Goal: Transaction & Acquisition: Purchase product/service

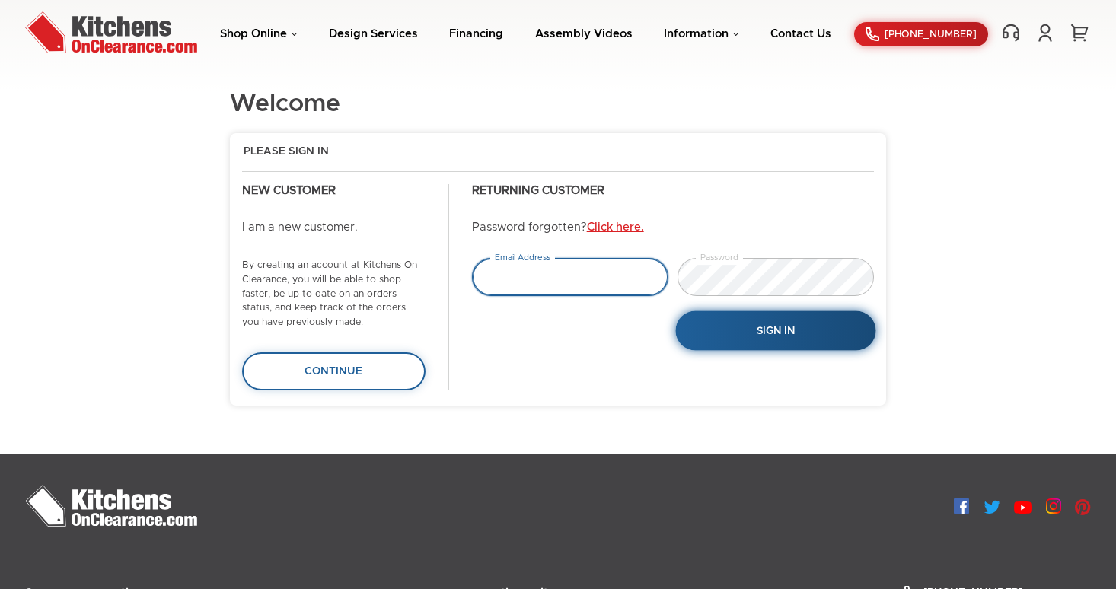
type input "tejas.hapani@gmail.com"
click at [814, 335] on button "Sign In" at bounding box center [775, 331] width 200 height 40
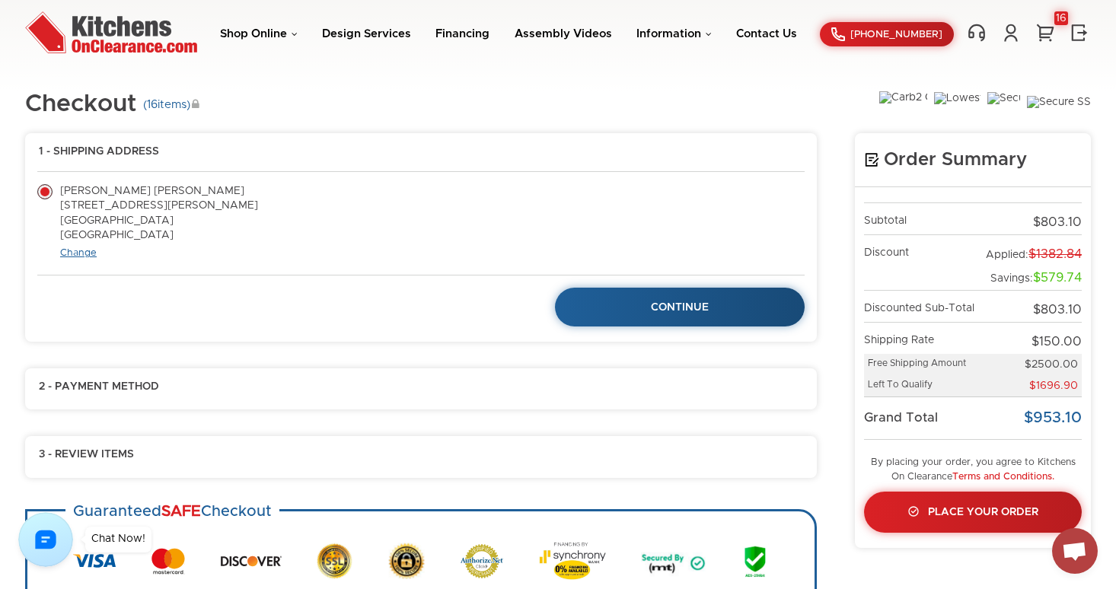
click at [81, 257] on link "Change" at bounding box center [78, 253] width 37 height 10
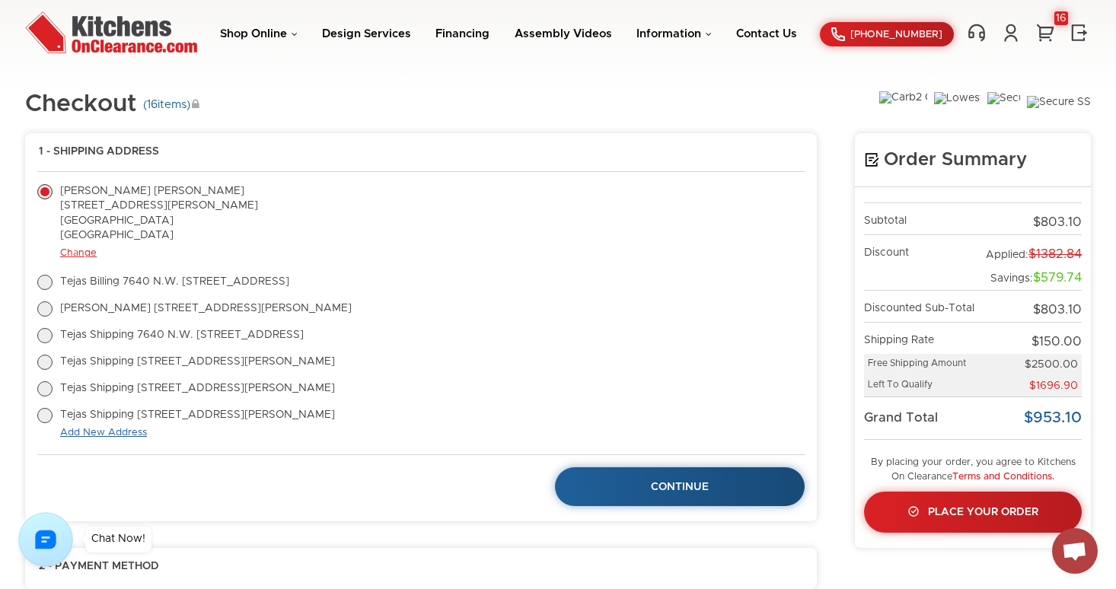
click at [111, 436] on link "Add New Address" at bounding box center [103, 433] width 87 height 10
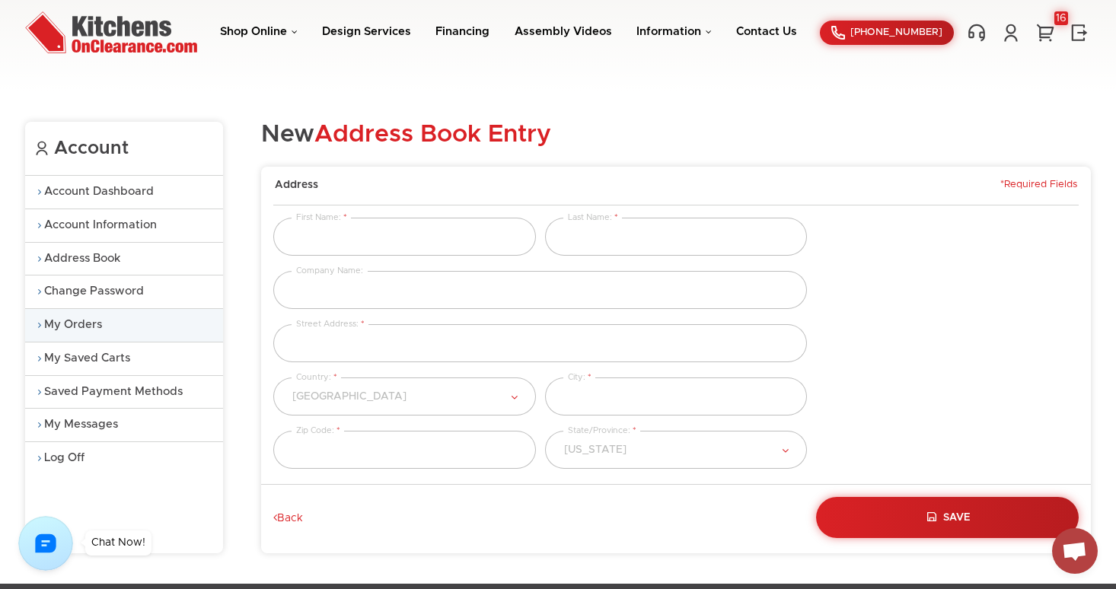
scroll to position [1, 0]
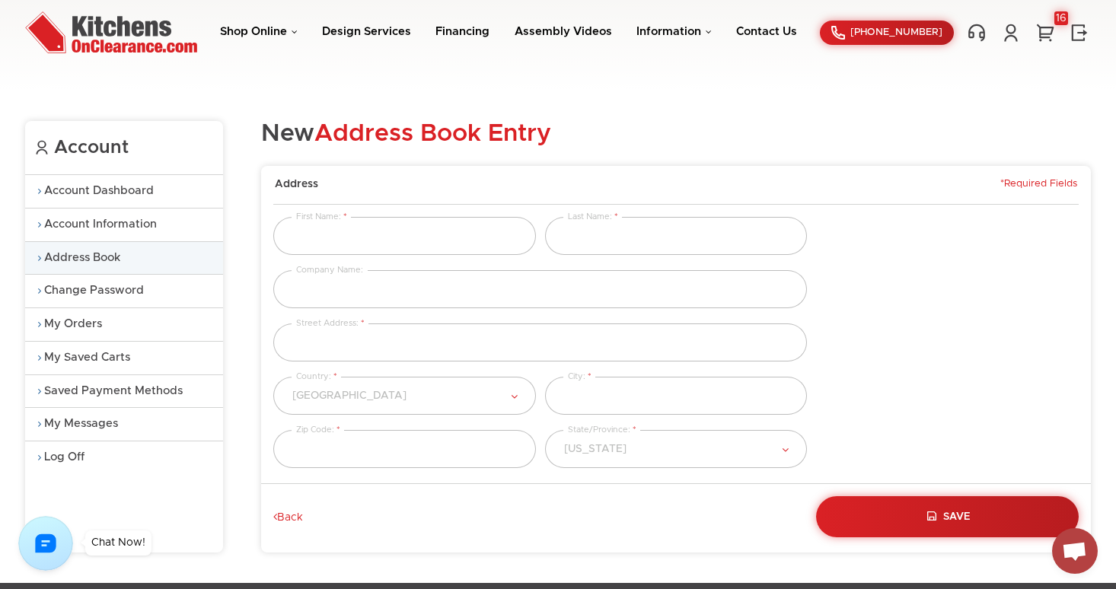
click at [101, 256] on link "Address Book" at bounding box center [124, 258] width 198 height 33
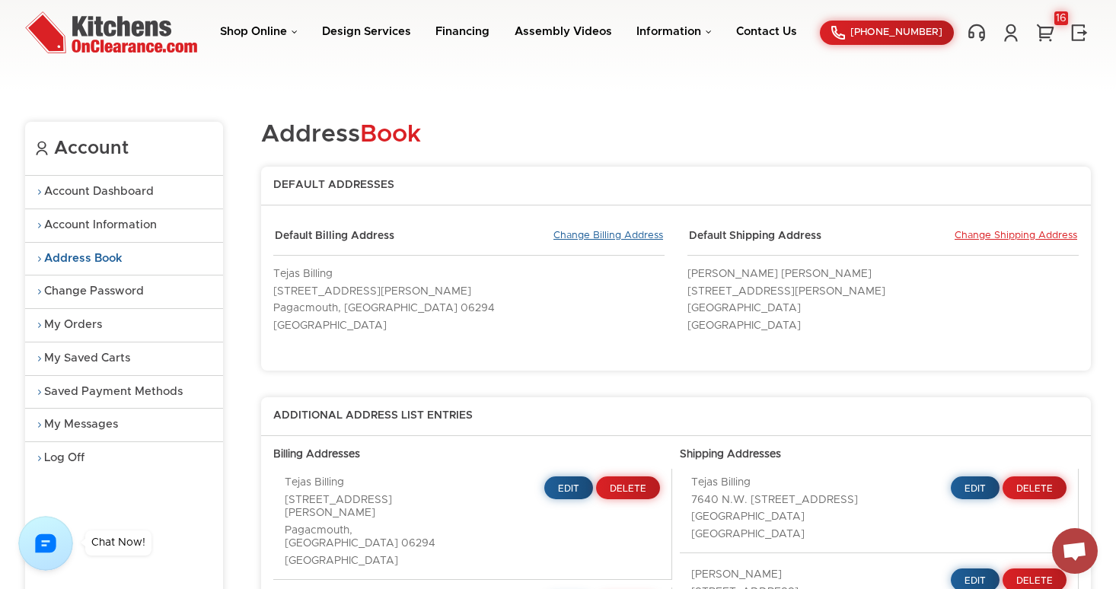
click at [613, 232] on link "Change Billing Address" at bounding box center [608, 237] width 110 height 14
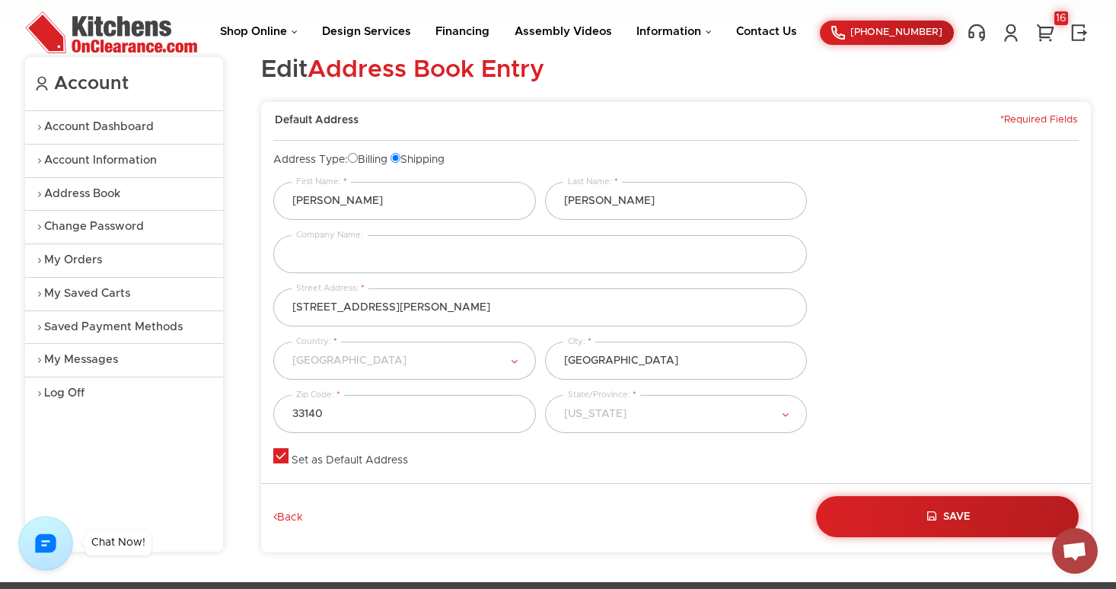
scroll to position [65, 0]
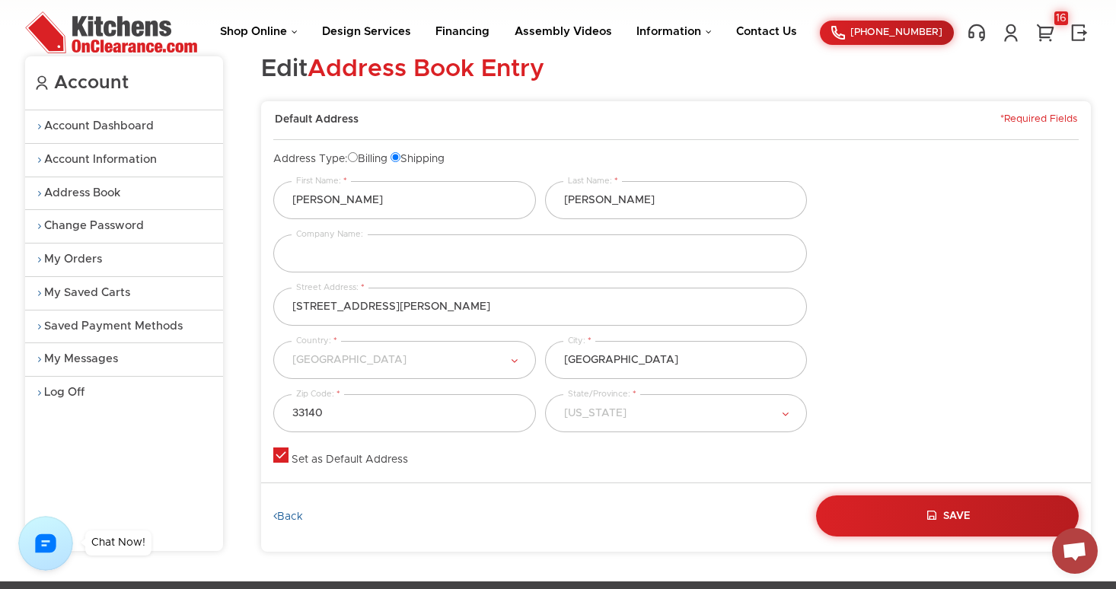
click at [283, 515] on link "Back" at bounding box center [288, 518] width 30 height 14
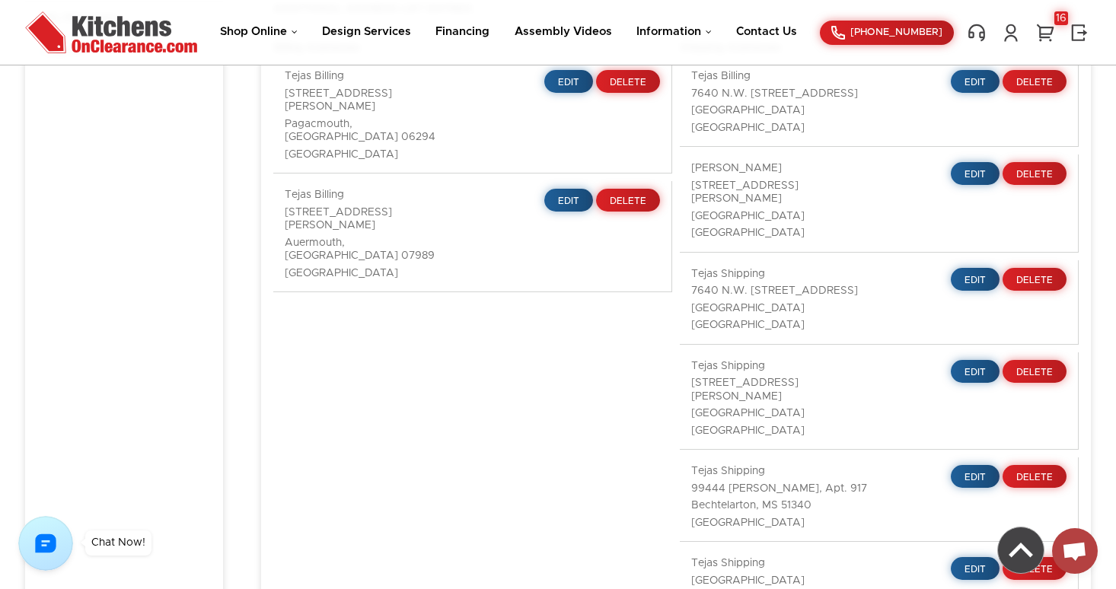
scroll to position [477, 0]
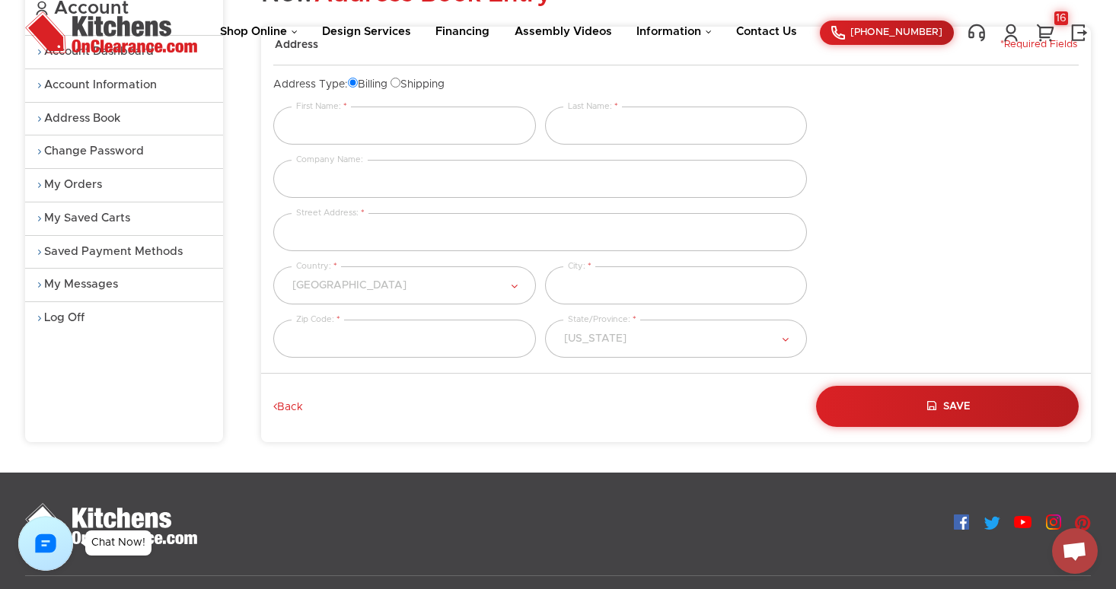
scroll to position [143, 0]
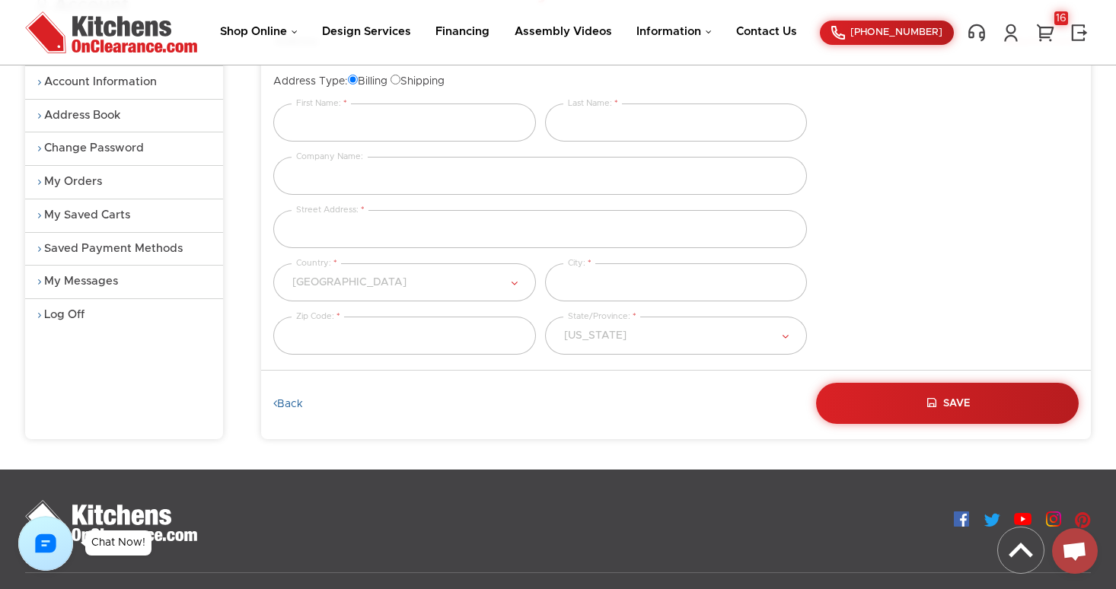
click at [291, 404] on link "Back" at bounding box center [288, 405] width 30 height 14
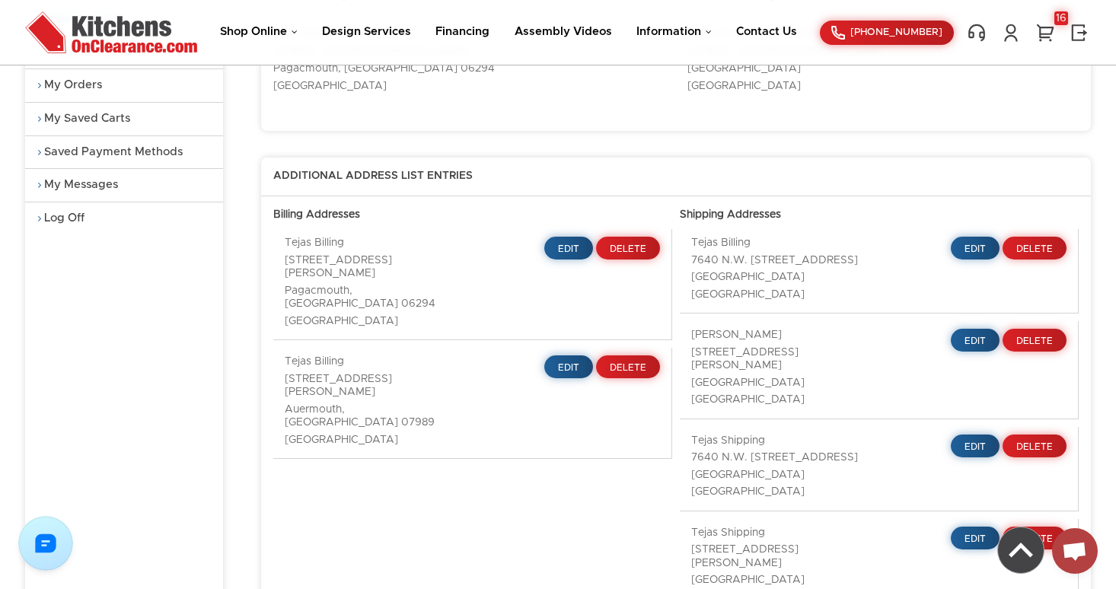
scroll to position [279, 0]
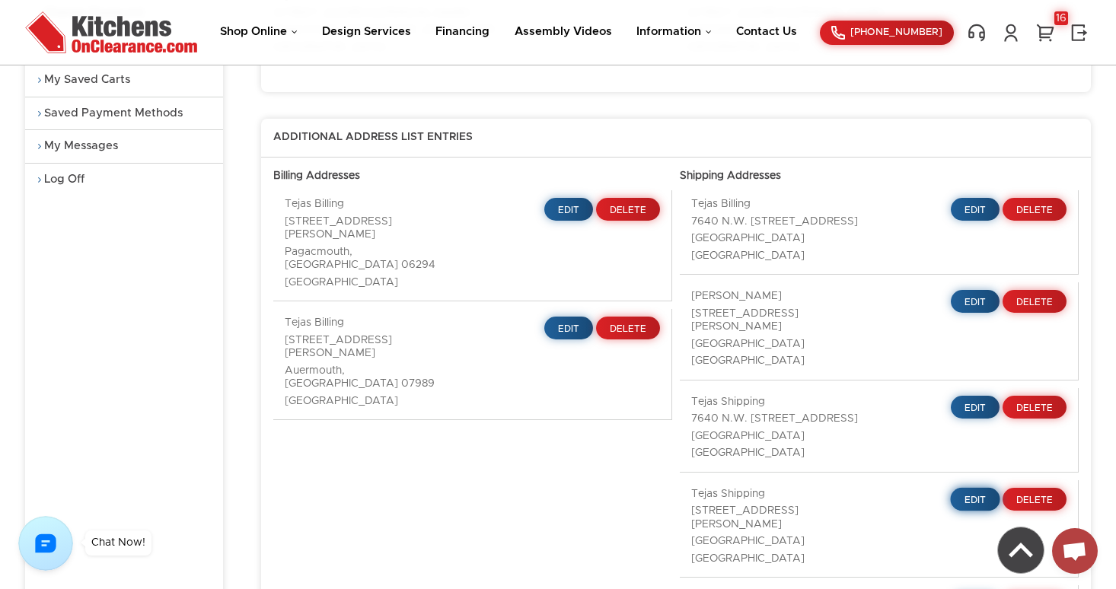
click at [966, 487] on link "Edit" at bounding box center [974, 499] width 49 height 24
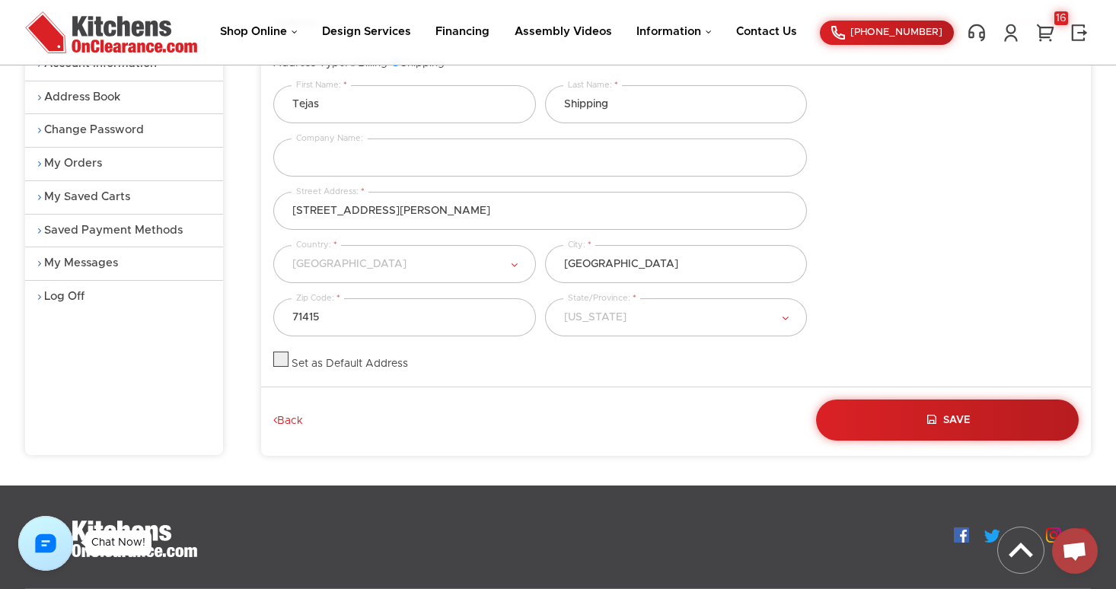
scroll to position [165, 0]
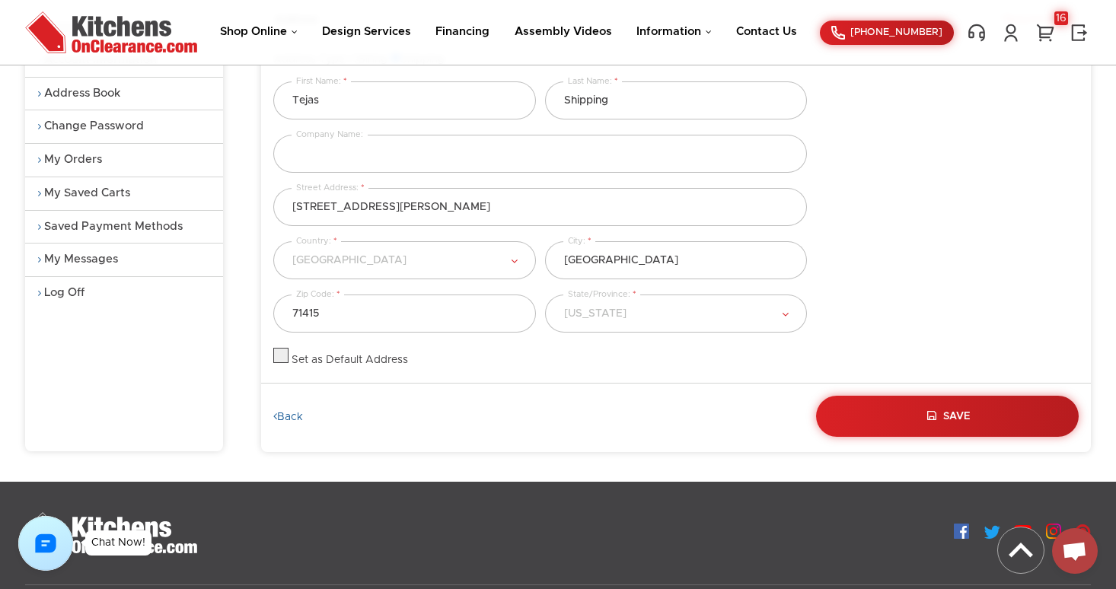
click at [296, 413] on link "Back" at bounding box center [288, 418] width 30 height 14
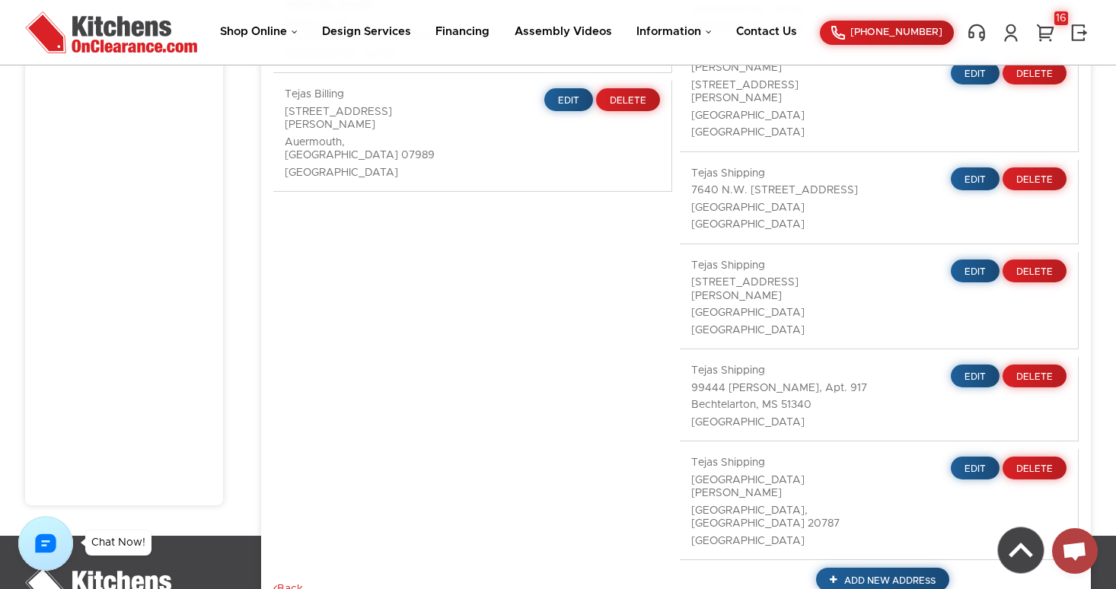
scroll to position [497, 0]
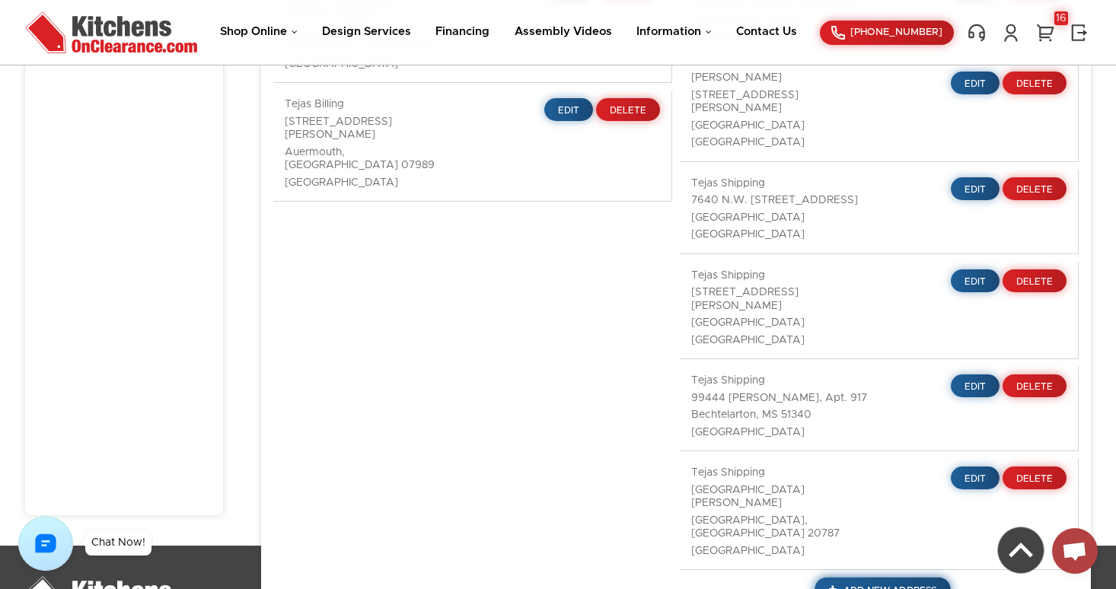
click at [894, 586] on span "Add New Address" at bounding box center [889, 590] width 93 height 9
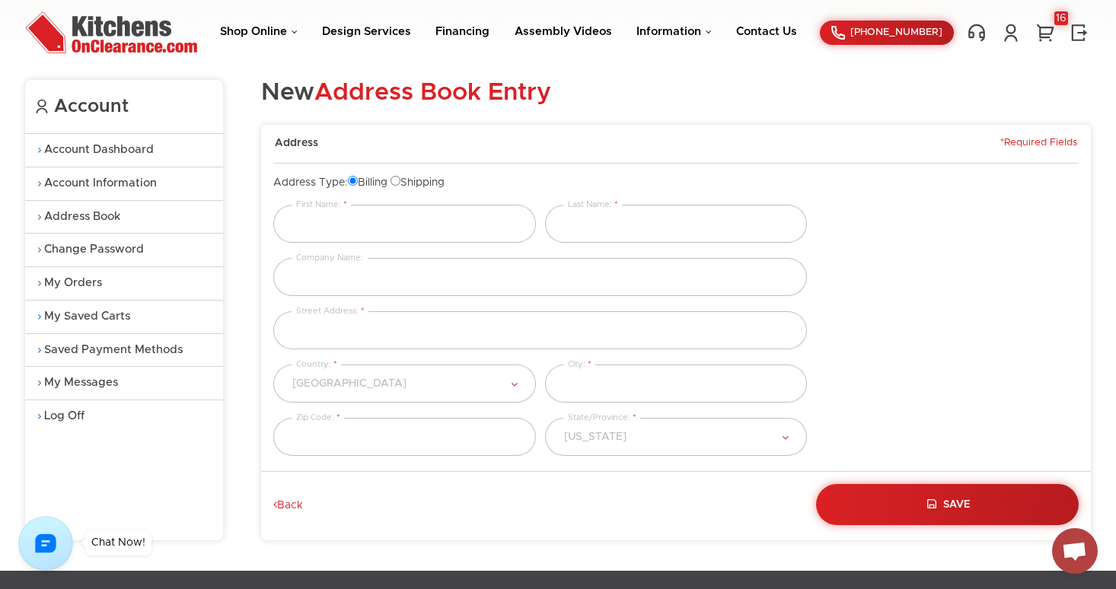
scroll to position [43, 0]
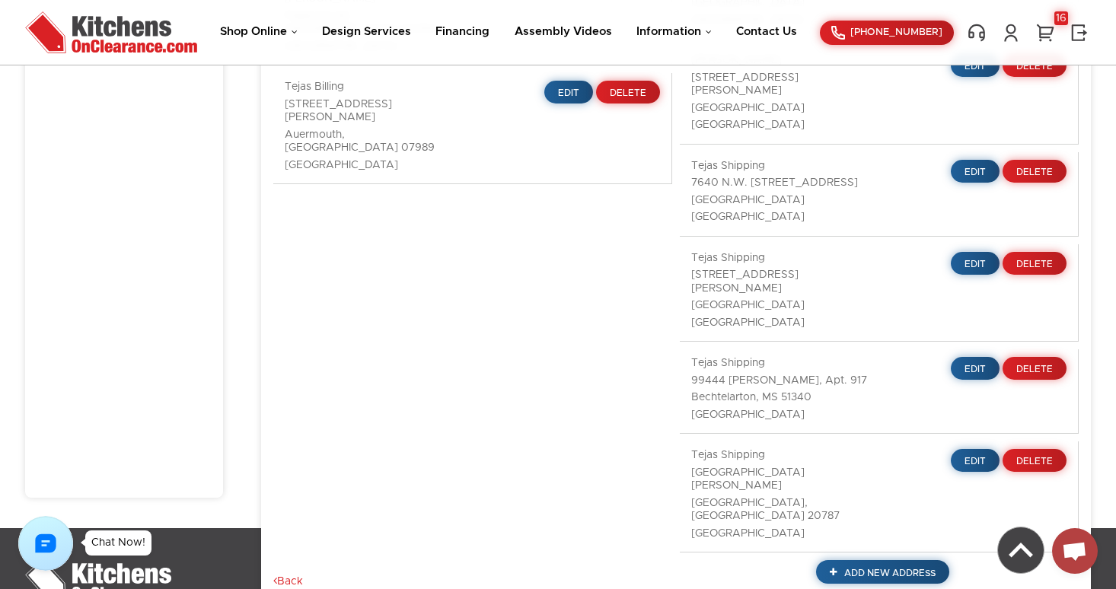
scroll to position [598, 0]
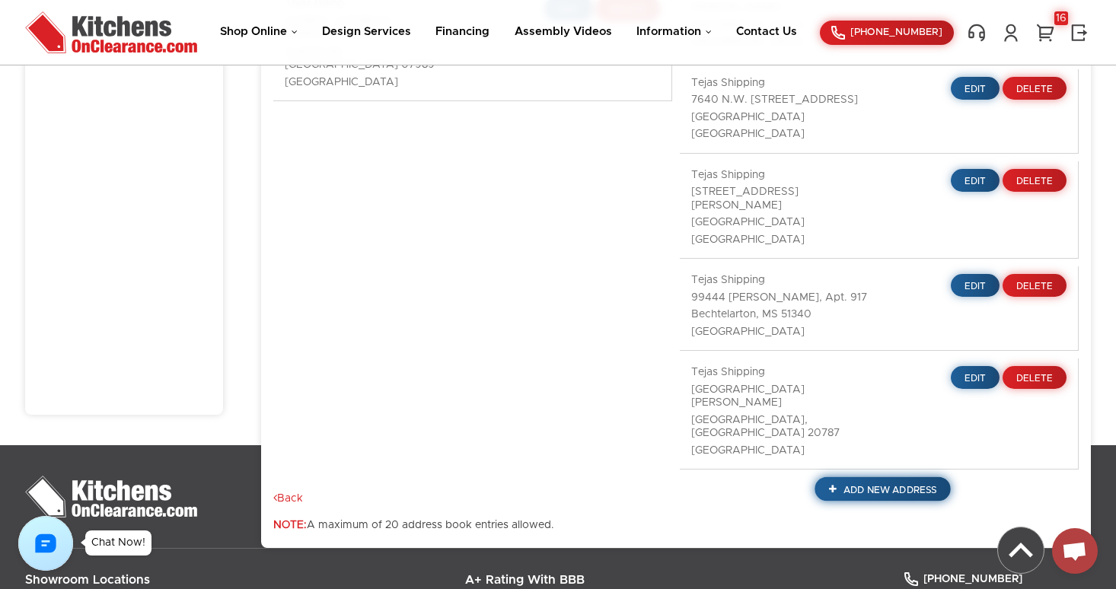
click at [868, 477] on link "Add New Address" at bounding box center [883, 489] width 136 height 24
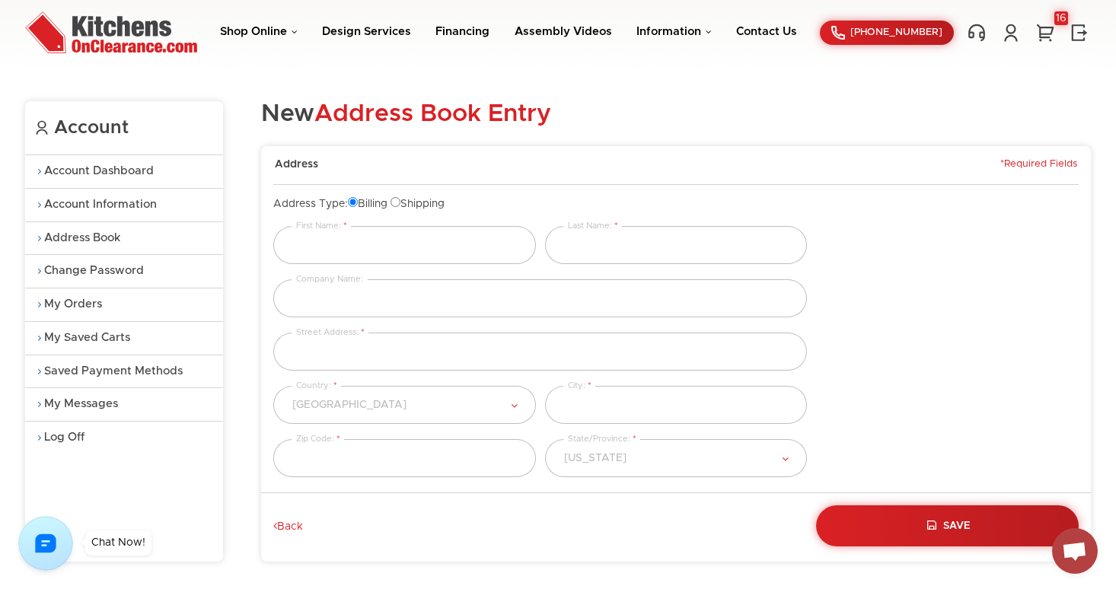
scroll to position [21, 0]
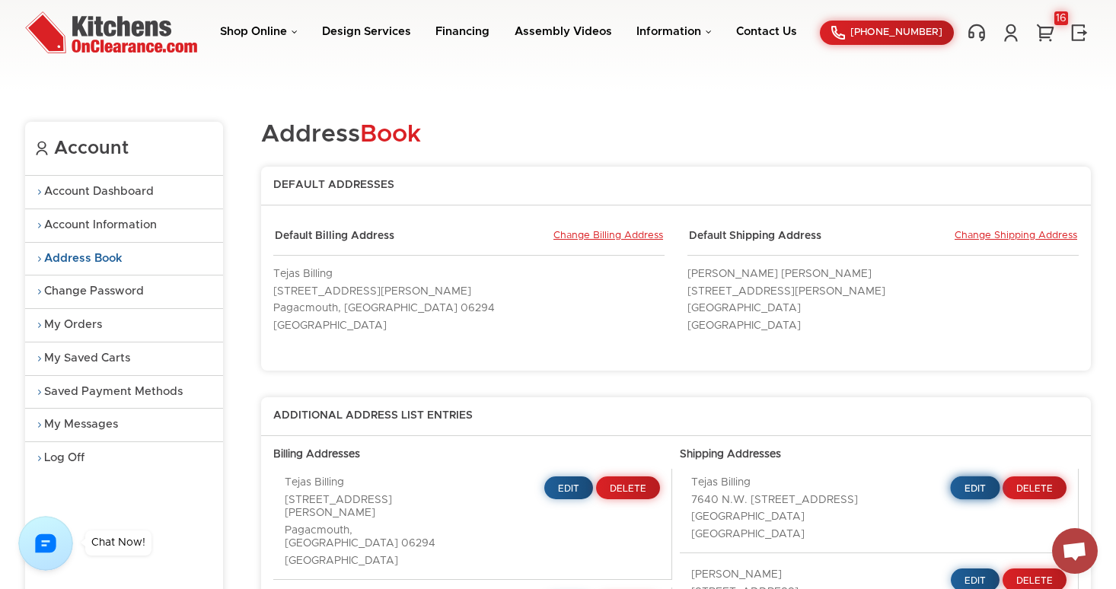
click at [965, 476] on link "Edit" at bounding box center [974, 488] width 49 height 24
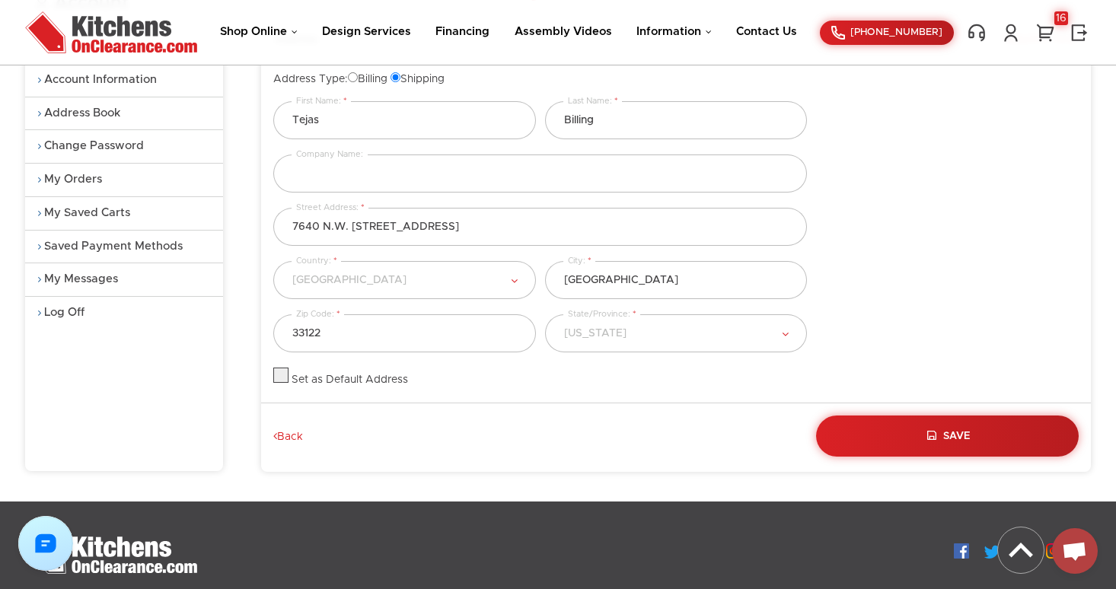
scroll to position [148, 0]
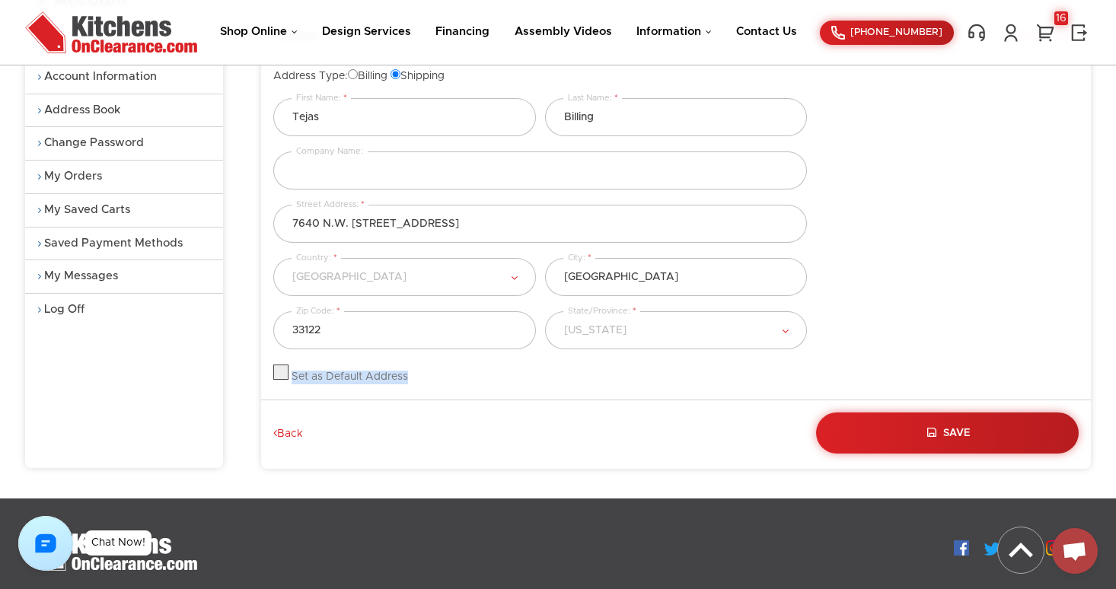
drag, startPoint x: 409, startPoint y: 376, endPoint x: 291, endPoint y: 378, distance: 118.0
click at [291, 377] on div "Set as Default Address" at bounding box center [404, 375] width 263 height 20
copy div "Set as Default Address"
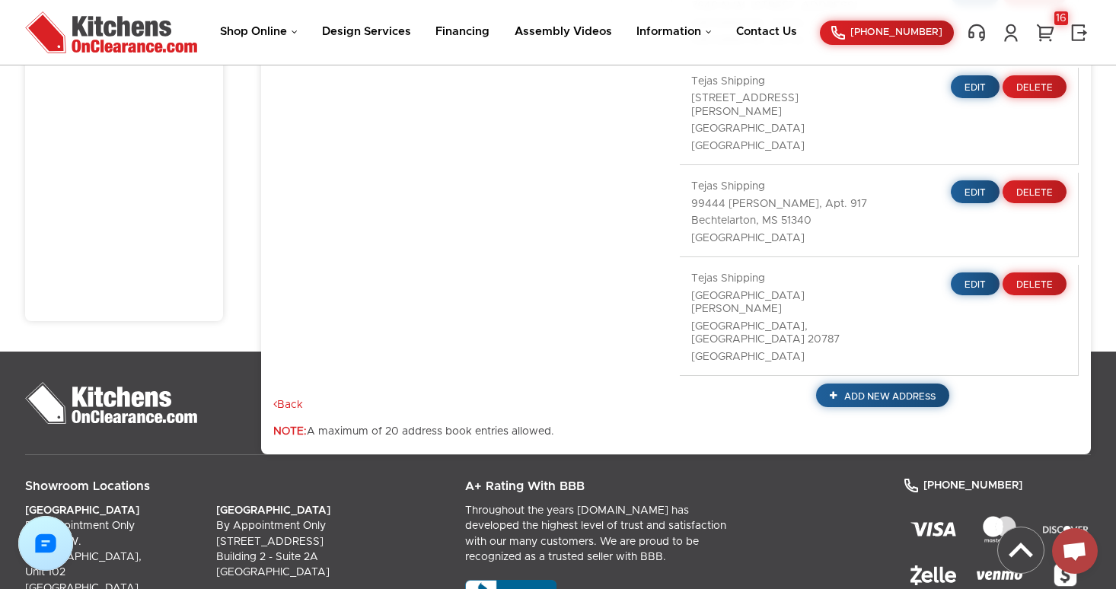
scroll to position [659, 0]
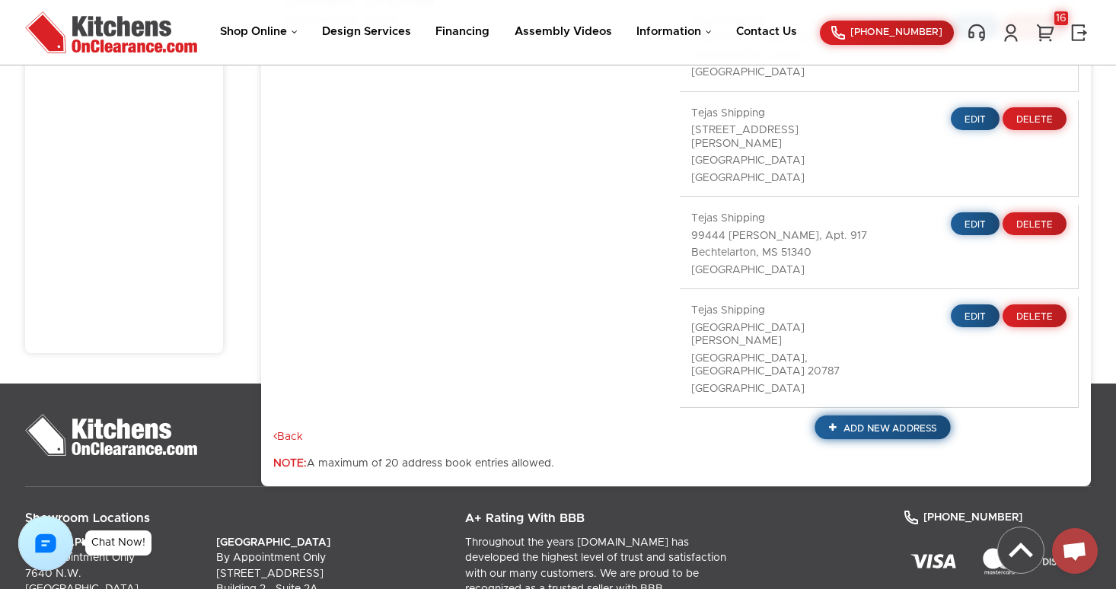
click at [882, 424] on span "Add New Address" at bounding box center [889, 428] width 93 height 9
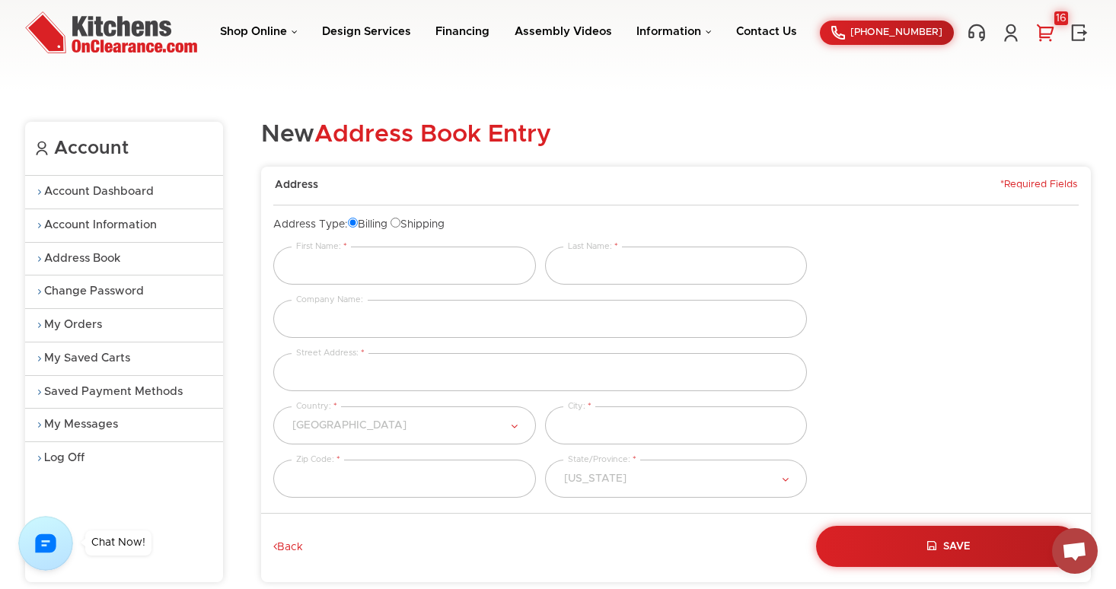
click at [1049, 32] on link "16" at bounding box center [1045, 33] width 23 height 20
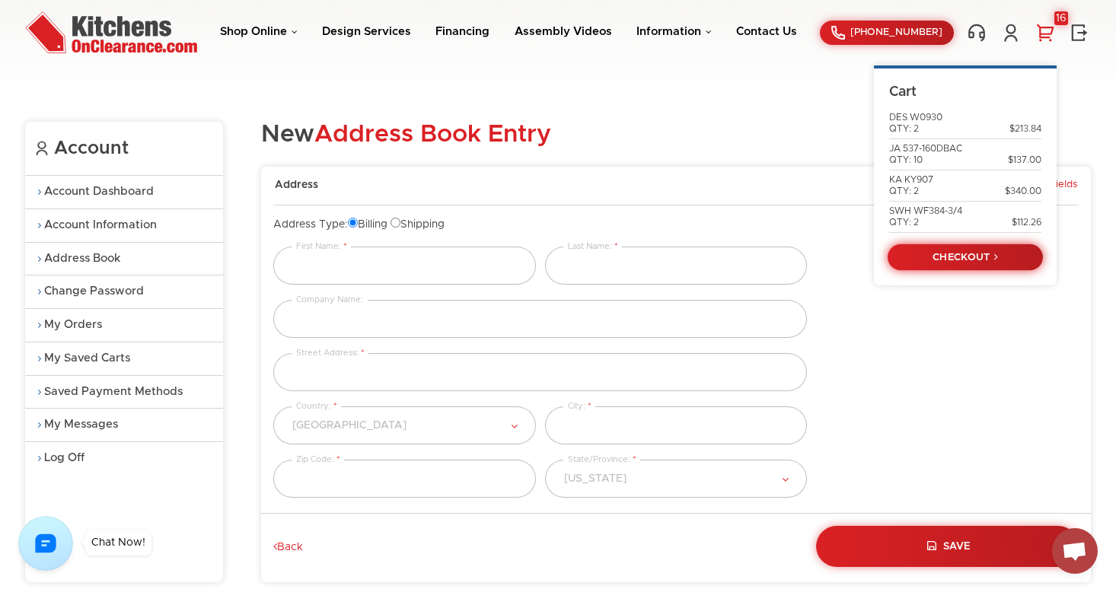
click at [994, 256] on link "CHECKOUT" at bounding box center [965, 257] width 155 height 27
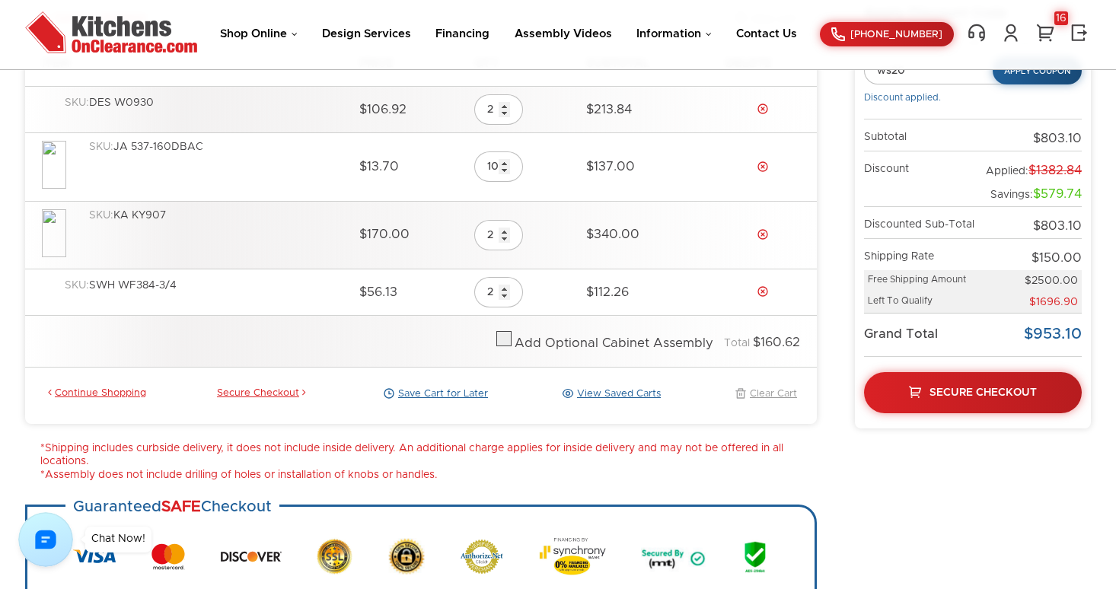
scroll to position [259, 0]
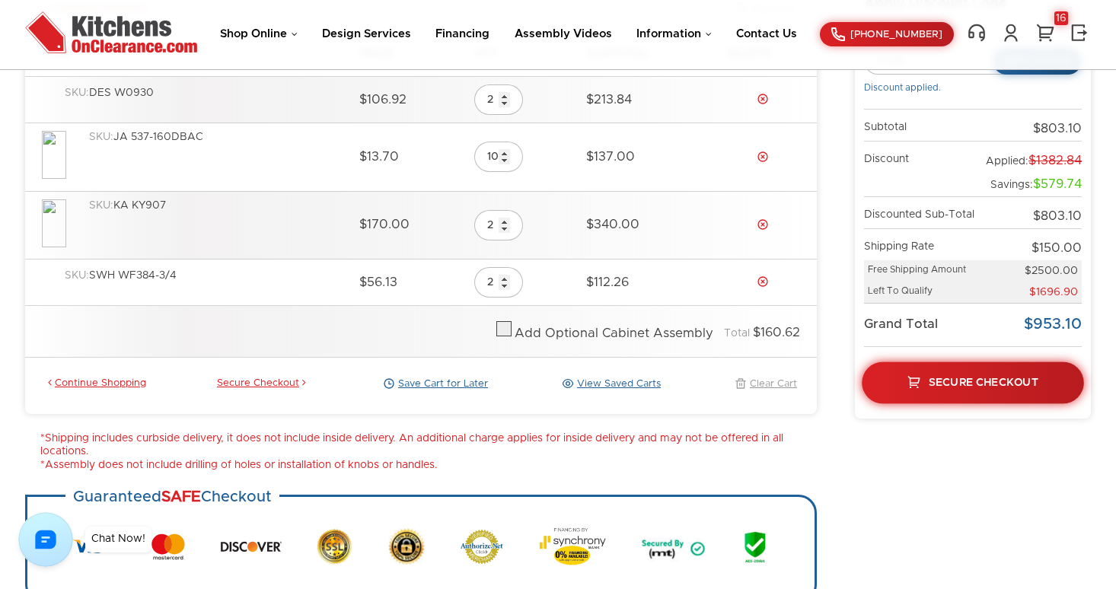
click at [965, 387] on link "Secure Checkout" at bounding box center [973, 383] width 222 height 42
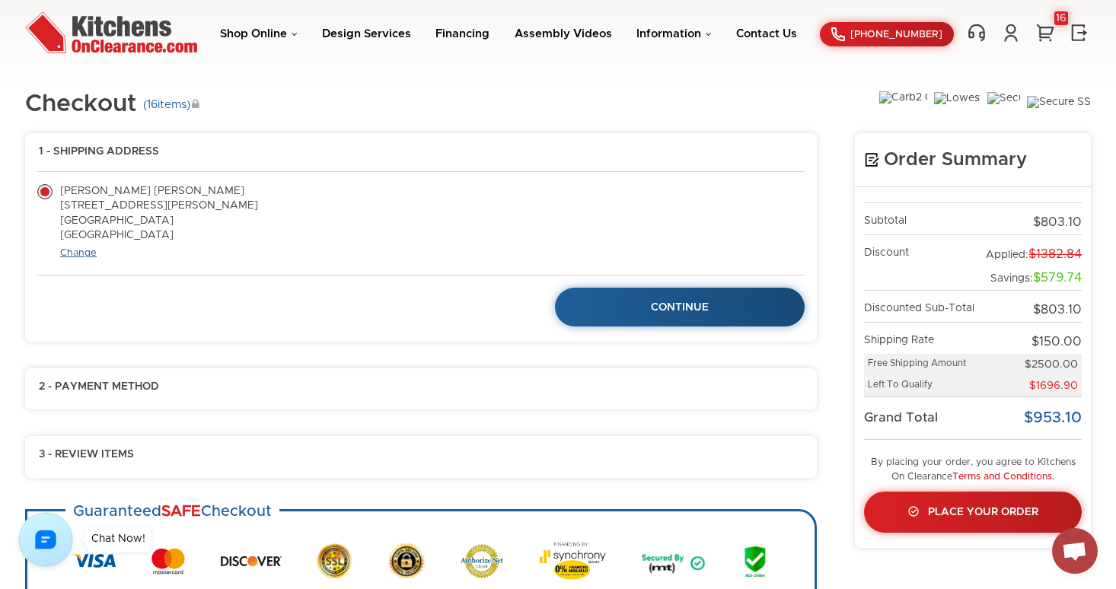
click at [88, 256] on link "Change" at bounding box center [78, 253] width 37 height 10
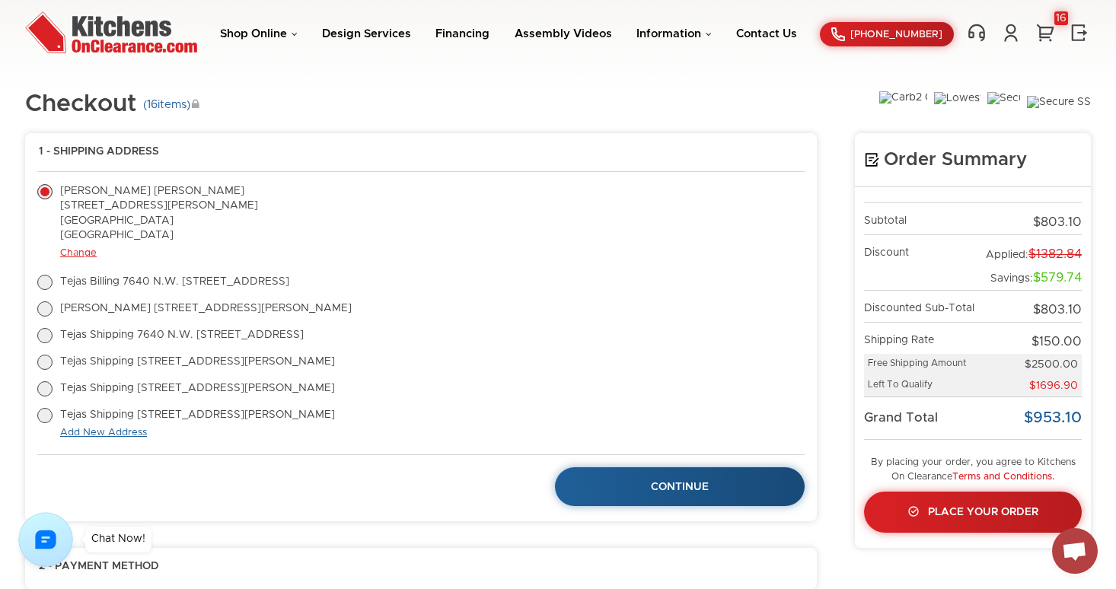
click at [118, 432] on link "Add New Address" at bounding box center [103, 433] width 87 height 10
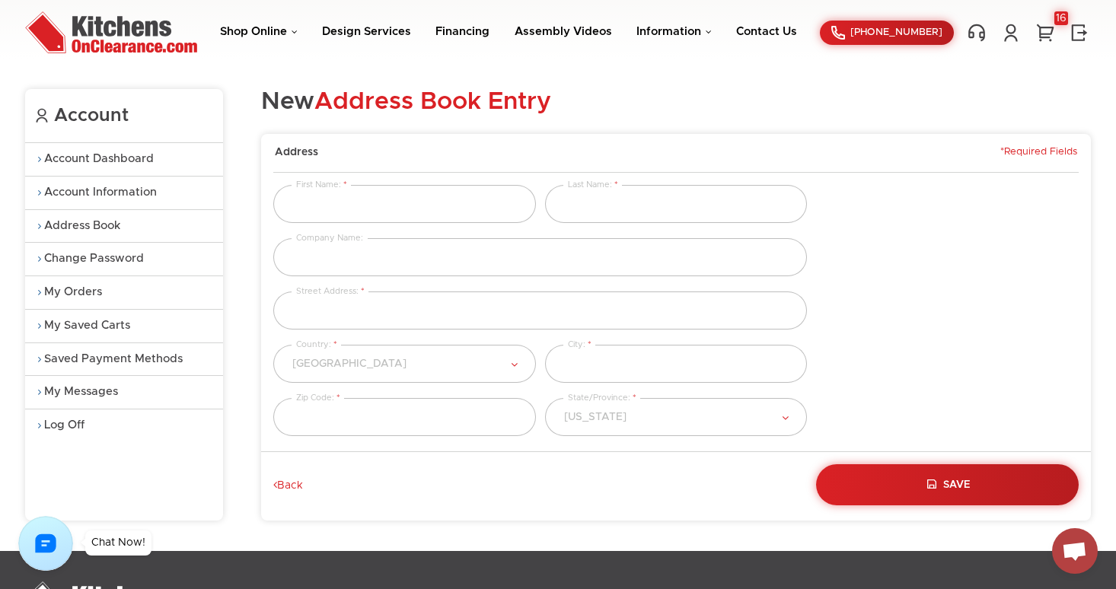
scroll to position [17, 0]
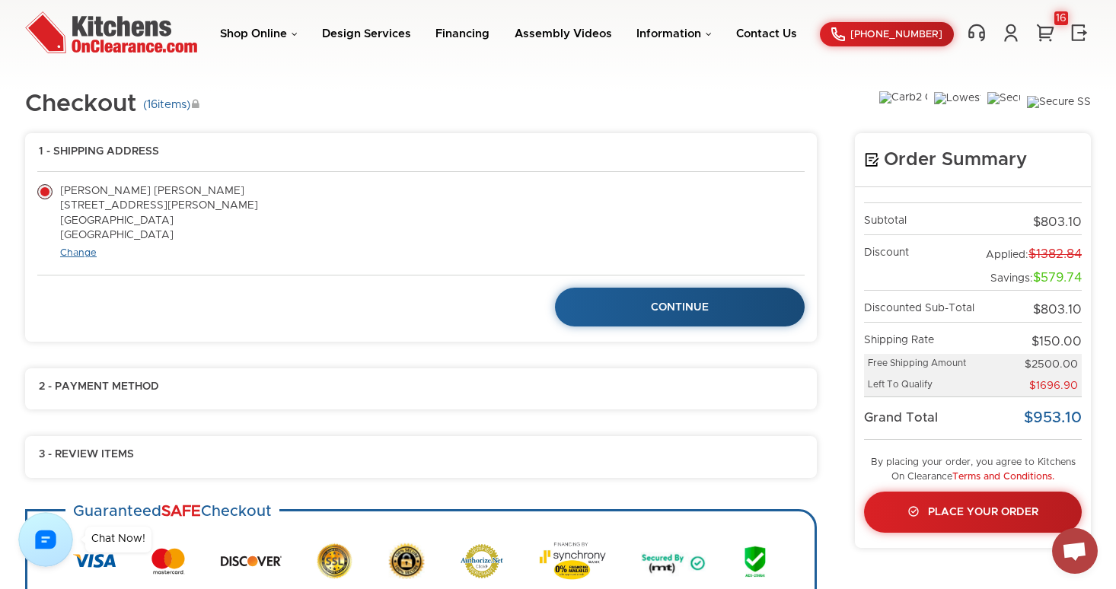
click at [78, 248] on link "Change" at bounding box center [78, 253] width 37 height 10
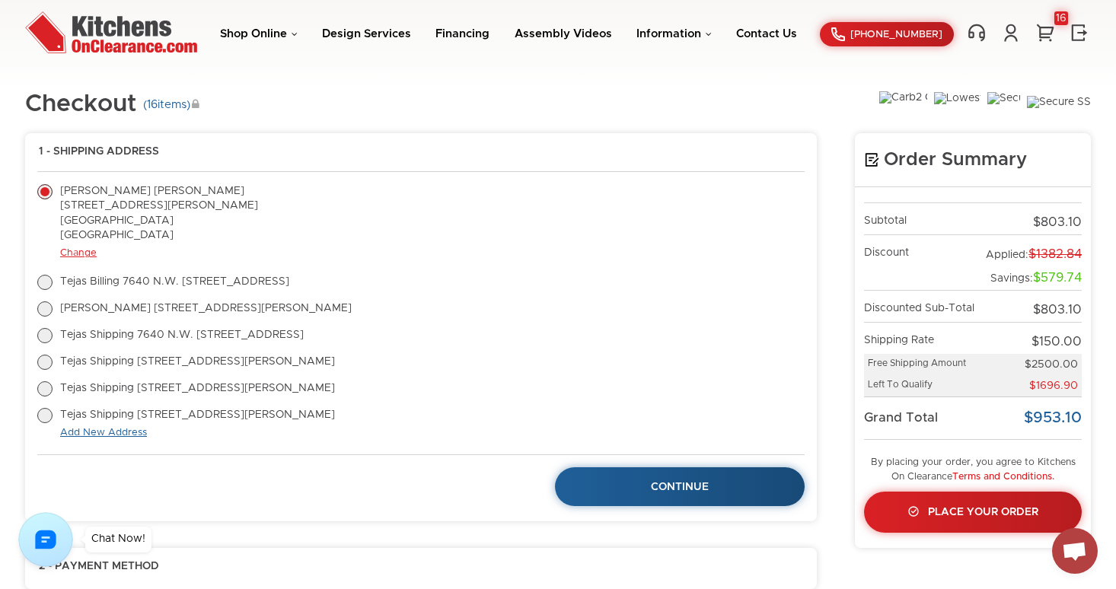
click at [120, 432] on link "Add New Address" at bounding box center [103, 433] width 87 height 10
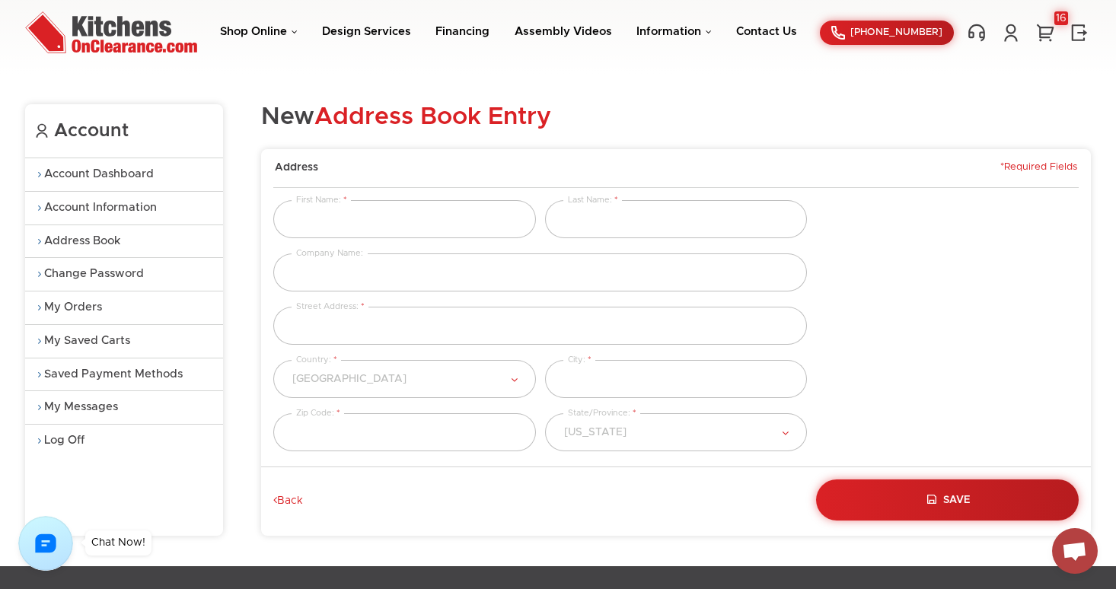
scroll to position [8, 0]
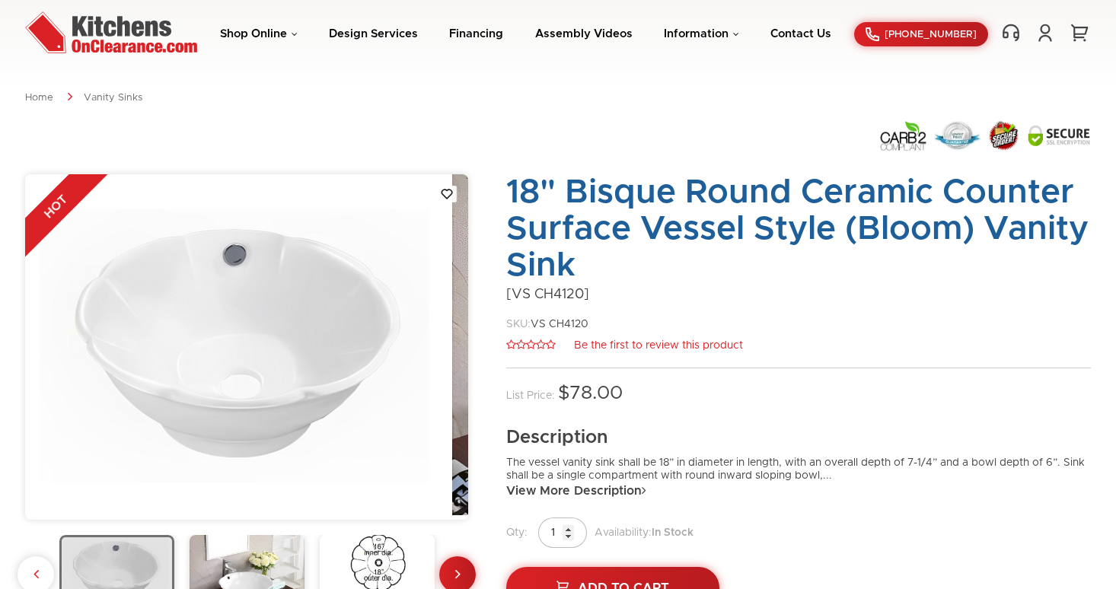
scroll to position [62, 0]
